Goal: Task Accomplishment & Management: Complete application form

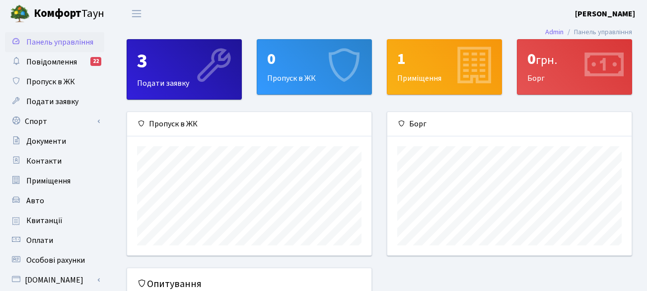
scroll to position [144, 244]
click at [168, 73] on div "3 Подати заявку" at bounding box center [184, 70] width 114 height 60
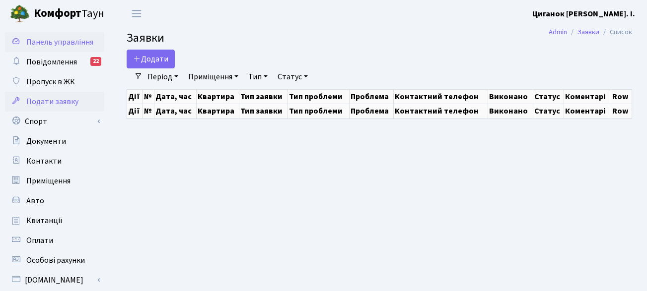
select select "25"
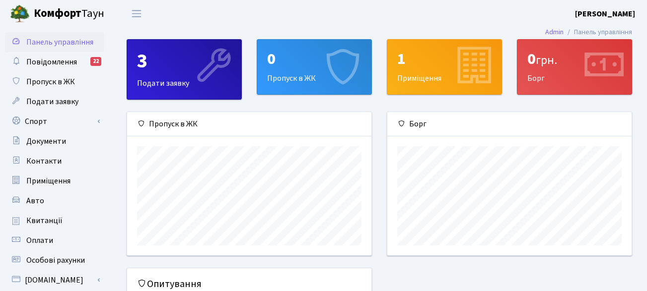
scroll to position [144, 244]
click at [336, 76] on icon at bounding box center [342, 66] width 47 height 47
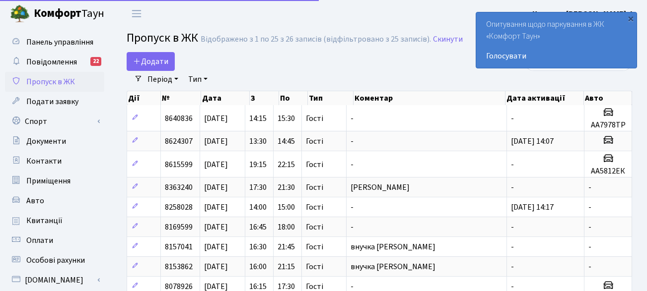
select select "25"
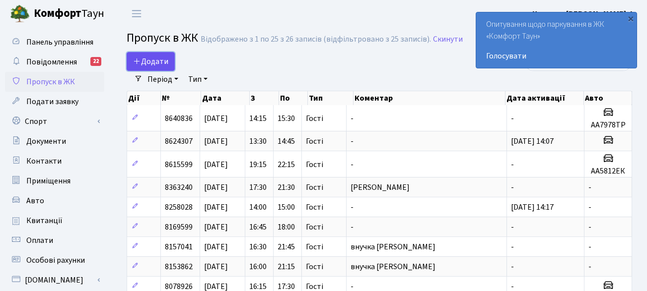
click at [154, 58] on span "Додати" at bounding box center [150, 61] width 35 height 11
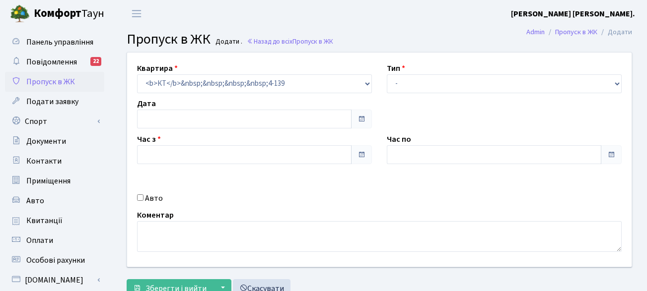
type input "[DATE]"
type input "13:45"
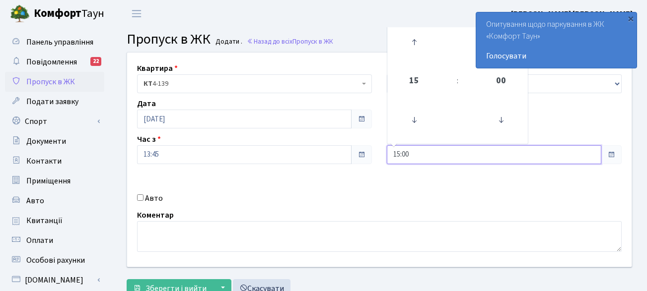
click at [396, 154] on input "15:00" at bounding box center [494, 154] width 215 height 19
type input "205:00"
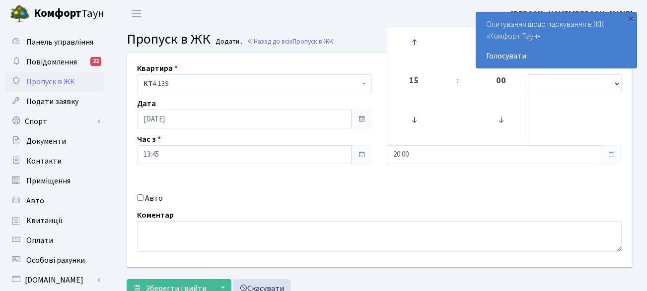
type input "20:00"
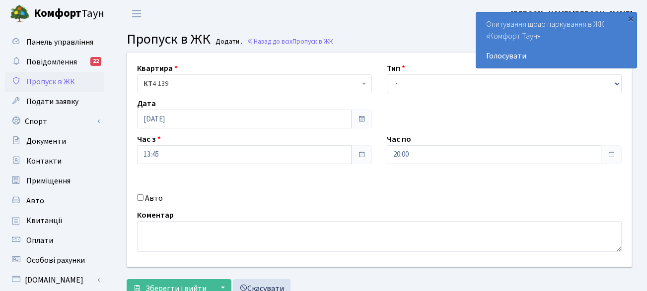
click at [611, 155] on span at bounding box center [611, 155] width 8 height 8
click at [617, 84] on select "- Доставка Таксі Гості Сервіс" at bounding box center [504, 83] width 235 height 19
select select "3"
click at [387, 74] on select "- Доставка Таксі Гості Сервіс" at bounding box center [504, 83] width 235 height 19
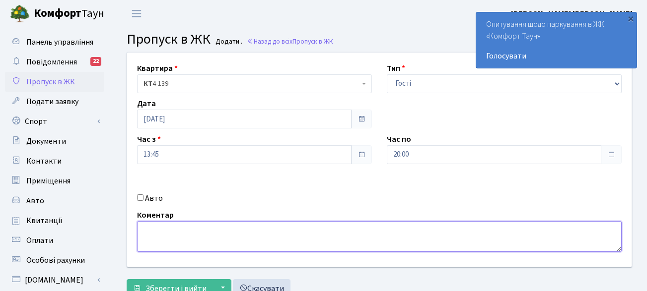
click at [146, 231] on textarea at bounding box center [379, 236] width 485 height 31
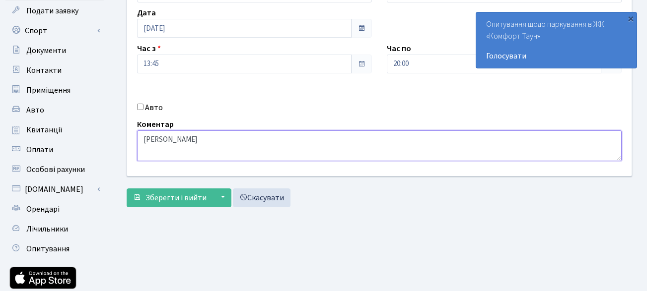
scroll to position [99, 0]
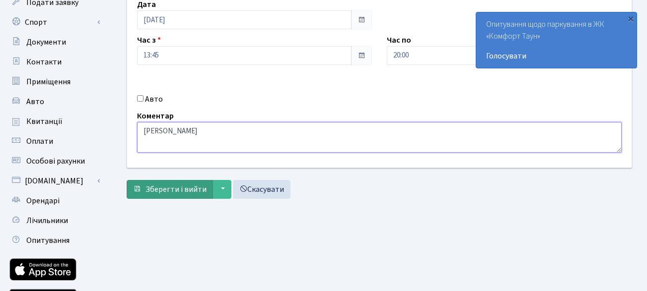
type textarea "[PERSON_NAME]"
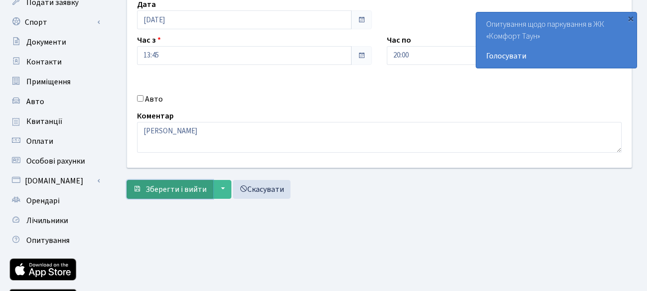
click at [199, 189] on span "Зберегти і вийти" at bounding box center [175, 189] width 61 height 11
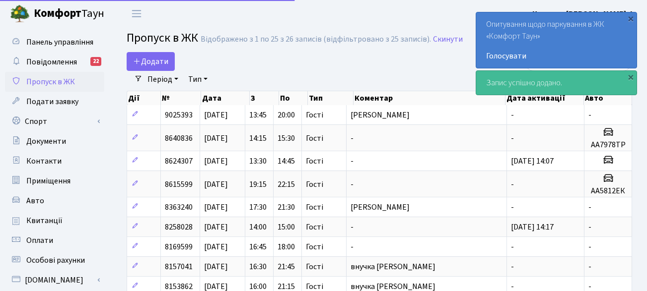
select select "25"
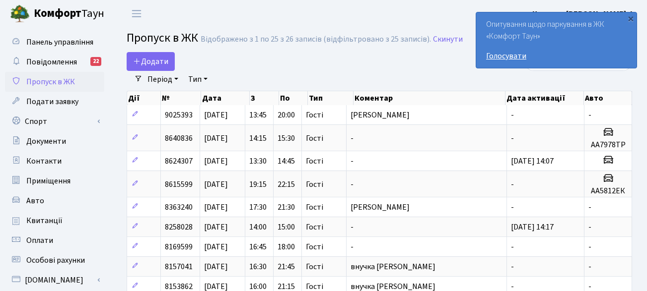
click at [510, 56] on link "Голосувати" at bounding box center [556, 56] width 141 height 12
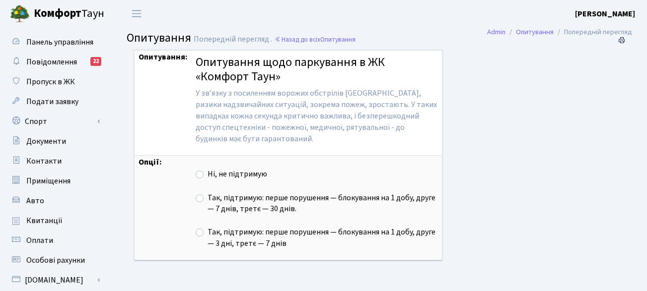
scroll to position [50, 0]
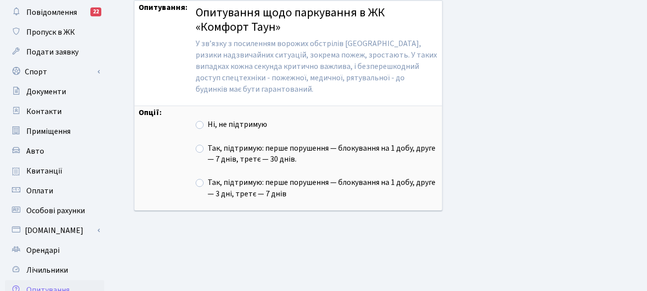
click at [208, 148] on label "Так, підтримую: перше порушення — блокування на 1 добу, друге — 7 днів, третє —…" at bounding box center [323, 154] width 230 height 23
click at [208, 148] on input "Так, підтримую: перше порушення — блокування на 1 добу, друге — 7 днів, третє —…" at bounding box center [211, 146] width 6 height 6
radio input "true"
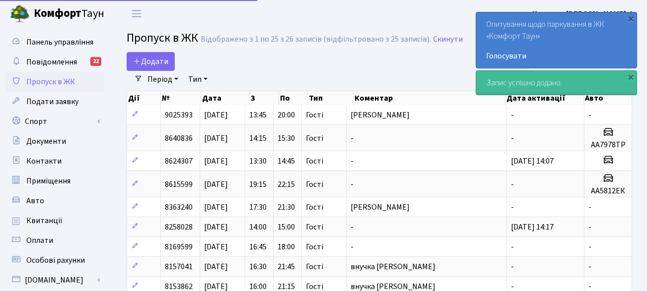
select select "25"
